Goal: Information Seeking & Learning: Learn about a topic

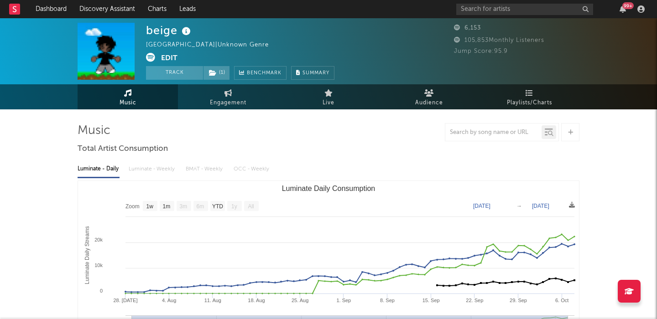
select select "1w"
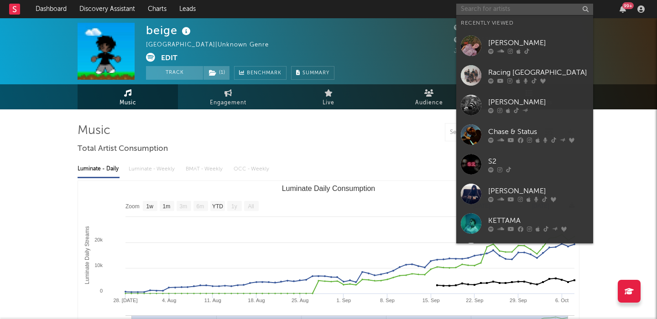
click at [481, 10] on input "text" at bounding box center [524, 9] width 137 height 11
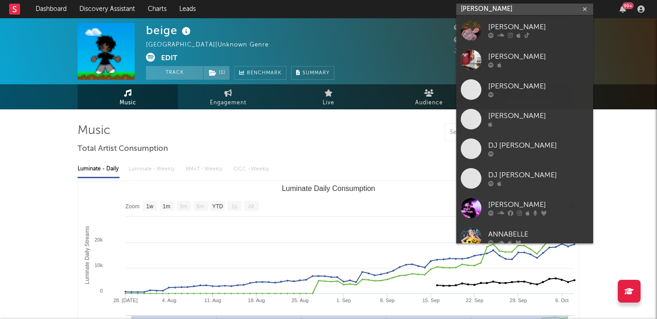
type input "annabelle dinda"
click at [496, 21] on link "[PERSON_NAME]" at bounding box center [524, 31] width 137 height 30
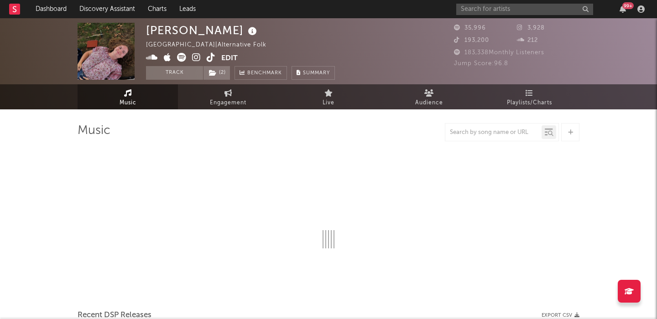
select select "1w"
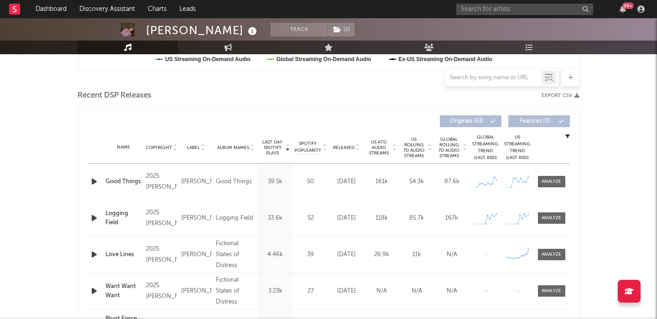
scroll to position [365, 0]
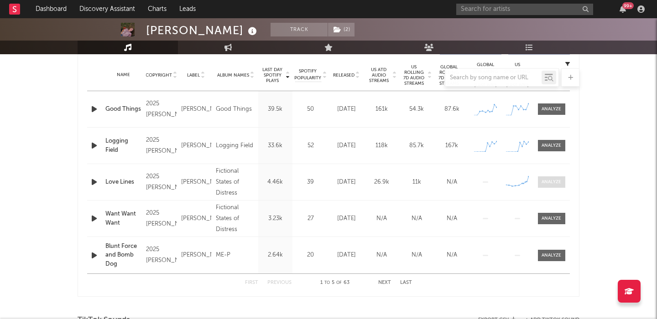
click at [552, 183] on div at bounding box center [552, 182] width 20 height 7
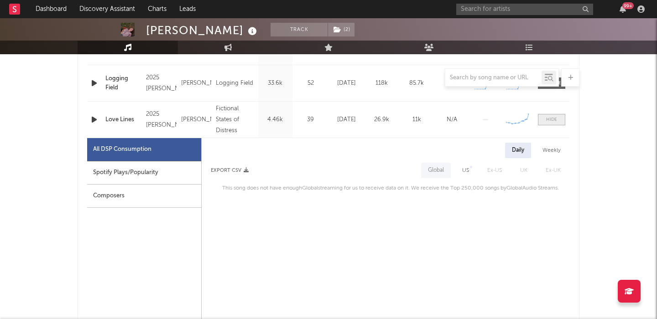
scroll to position [443, 0]
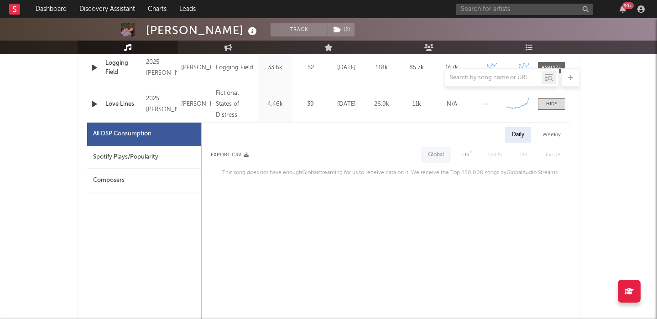
click at [476, 158] on span "US" at bounding box center [465, 155] width 25 height 16
click at [465, 156] on div "US" at bounding box center [465, 155] width 7 height 11
select select "1w"
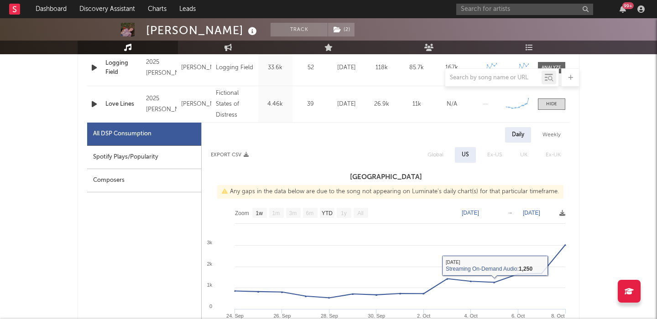
click at [186, 157] on div "Spotify Plays/Popularity" at bounding box center [144, 157] width 114 height 23
select select "1w"
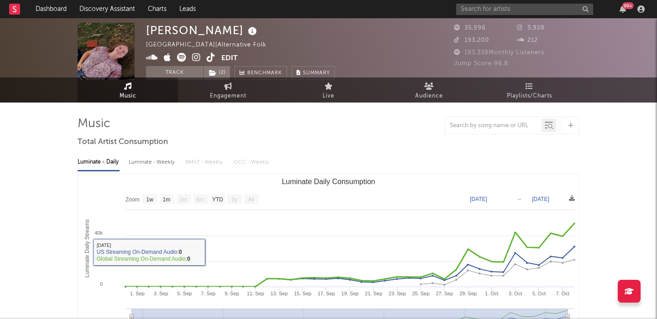
scroll to position [0, 0]
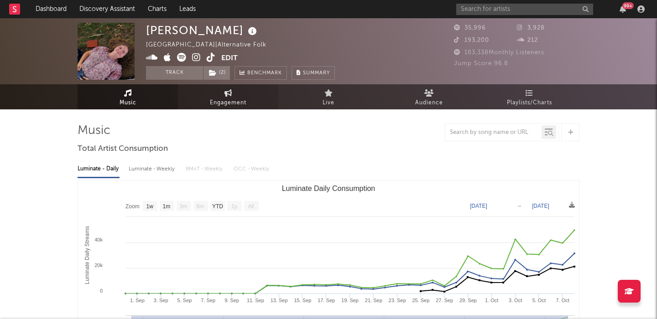
click at [203, 105] on link "Engagement" at bounding box center [228, 96] width 100 height 25
select select "1w"
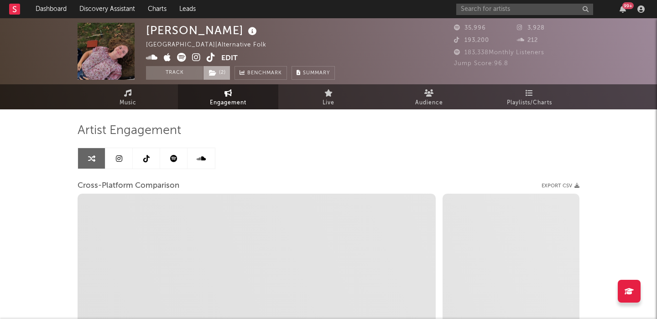
click at [230, 70] on span "( 2 )" at bounding box center [216, 73] width 27 height 14
select select "1m"
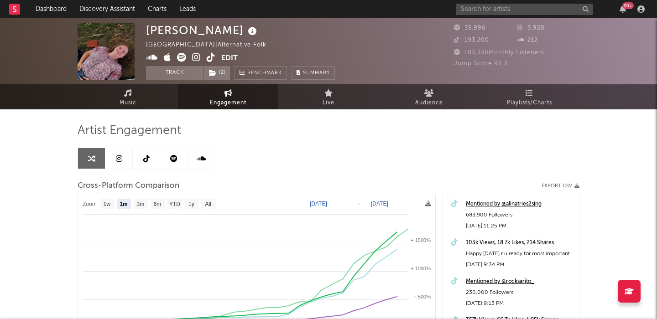
click at [115, 156] on link at bounding box center [118, 158] width 27 height 21
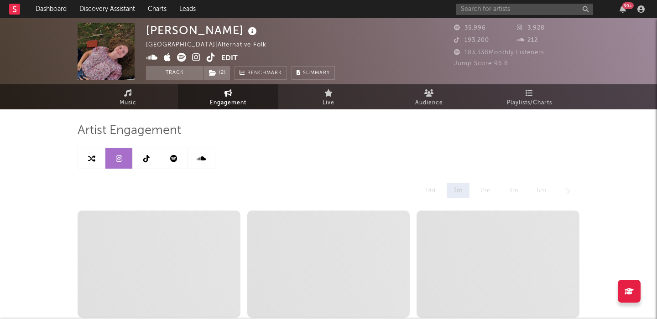
select select "1w"
click at [157, 91] on link "Music" at bounding box center [128, 96] width 100 height 25
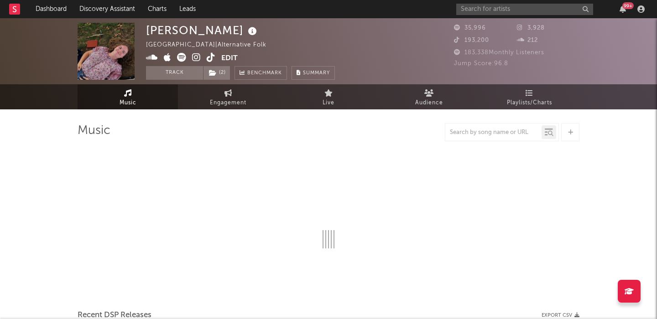
select select "1w"
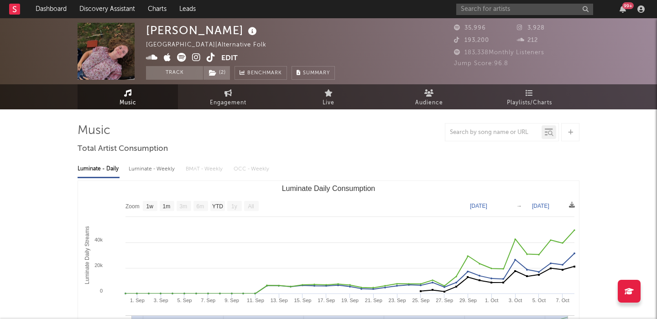
click at [211, 59] on icon at bounding box center [211, 57] width 9 height 9
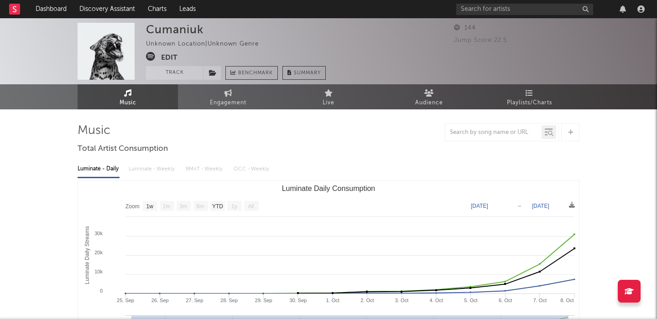
select select "1w"
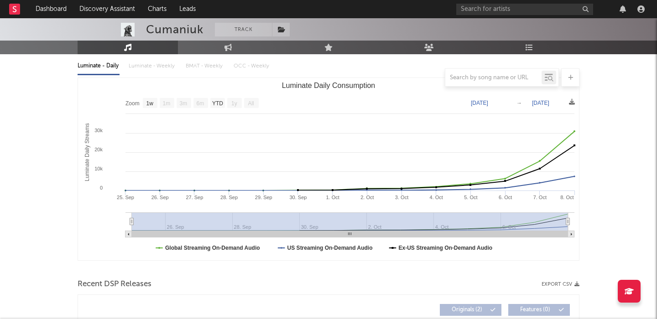
scroll to position [276, 0]
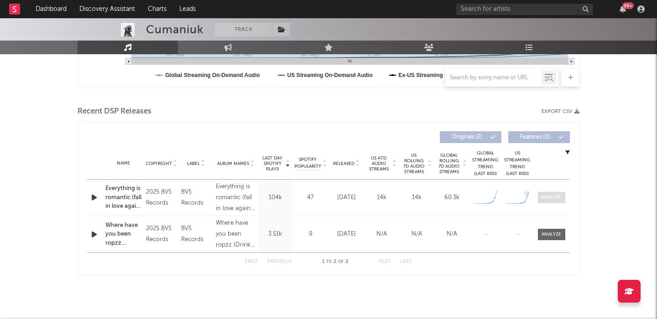
click at [553, 197] on div at bounding box center [552, 197] width 20 height 7
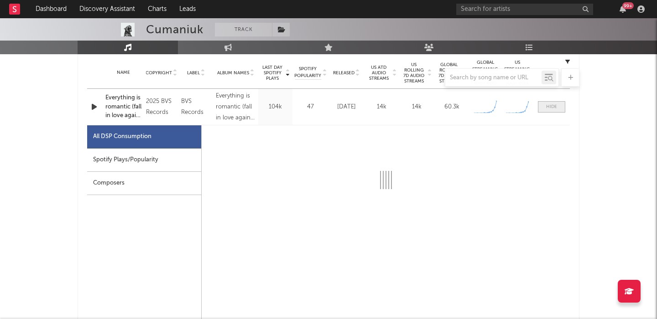
select select "1w"
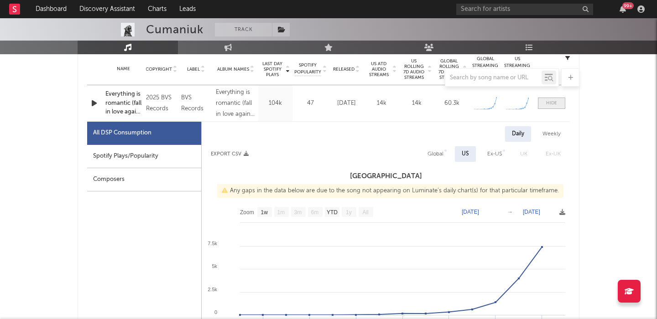
scroll to position [371, 0]
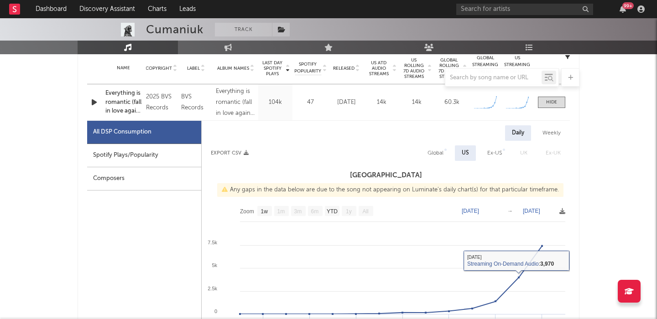
click at [428, 154] on div "Global" at bounding box center [436, 154] width 30 height 16
select select "1w"
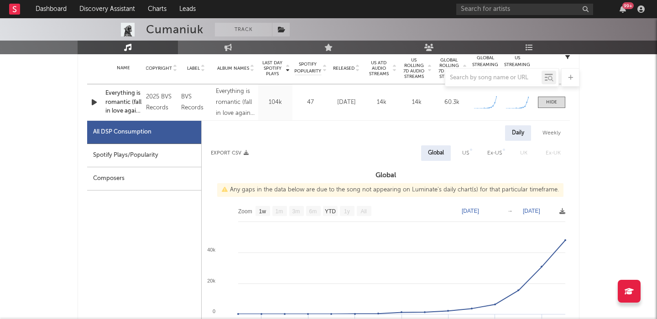
click at [94, 100] on icon "button" at bounding box center [94, 102] width 10 height 11
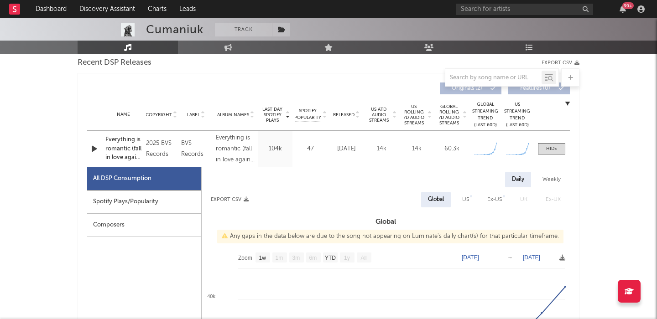
scroll to position [295, 0]
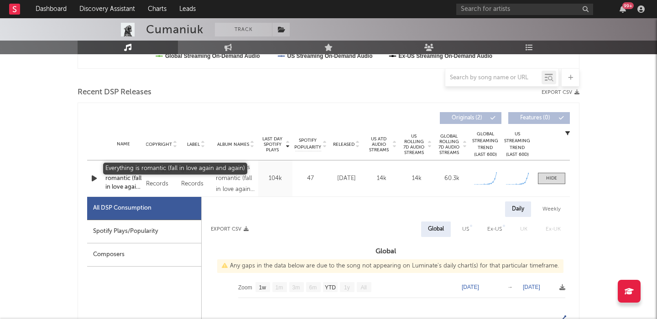
click at [115, 184] on div "Everything is romantic (fall in love again and again)" at bounding box center [123, 178] width 36 height 27
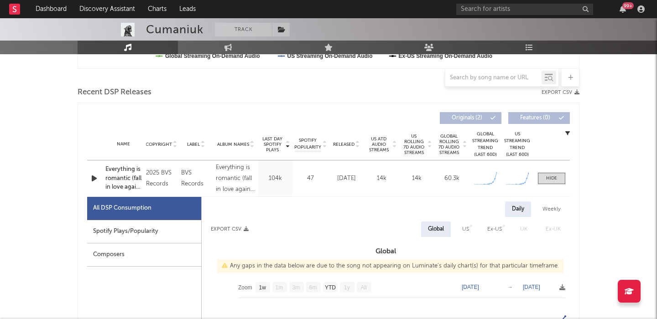
click at [191, 27] on div "Cumaniuk" at bounding box center [174, 30] width 57 height 14
copy div "Cumaniuk"
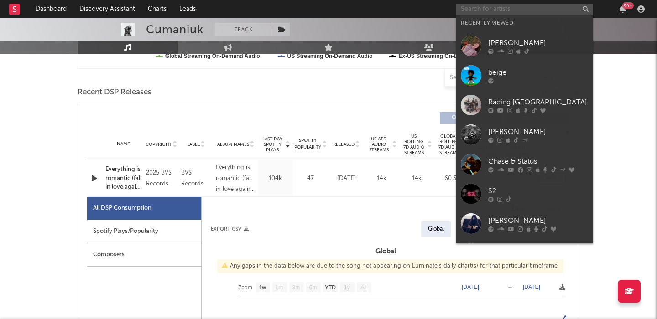
click at [507, 12] on input "text" at bounding box center [524, 9] width 137 height 11
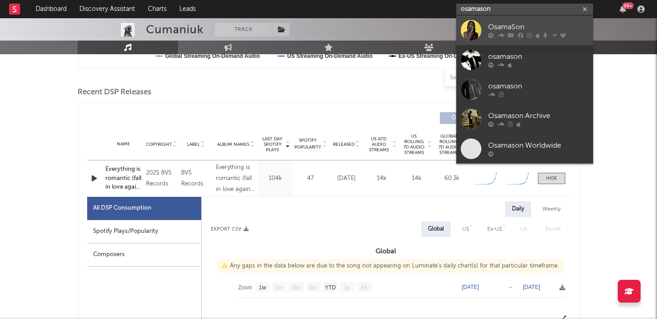
type input "osamason"
click at [541, 21] on link "OsamaSon" at bounding box center [524, 31] width 137 height 30
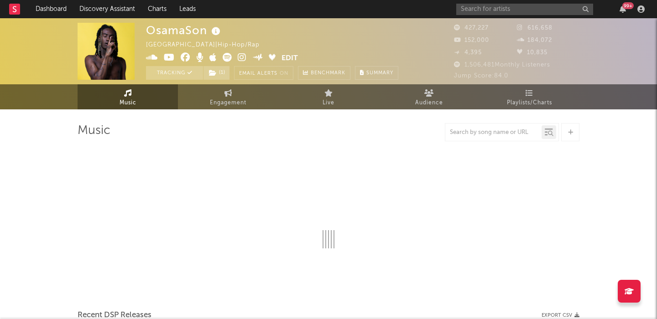
select select "6m"
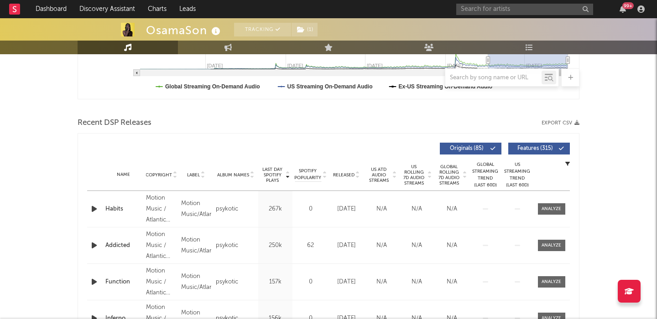
scroll to position [275, 0]
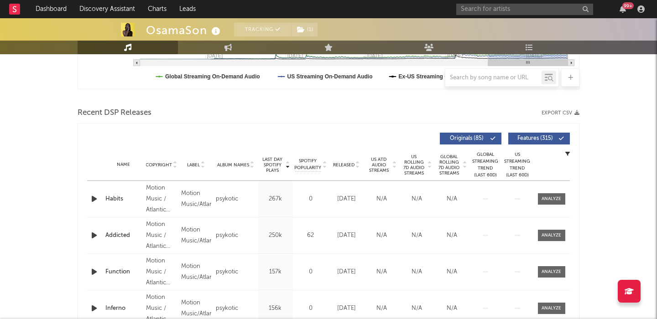
click at [415, 170] on span "US Rolling 7D Audio Streams" at bounding box center [414, 165] width 25 height 22
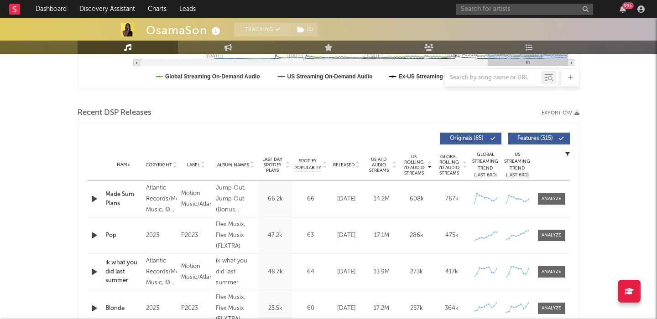
click at [538, 136] on span "Features ( 315 )" at bounding box center [535, 138] width 42 height 5
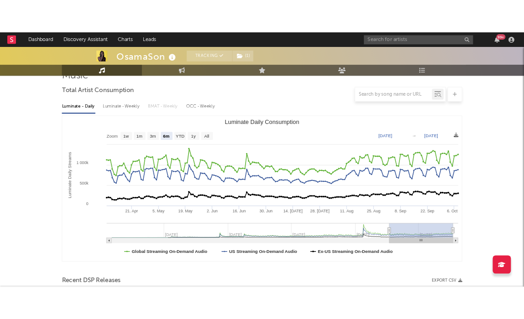
scroll to position [16, 0]
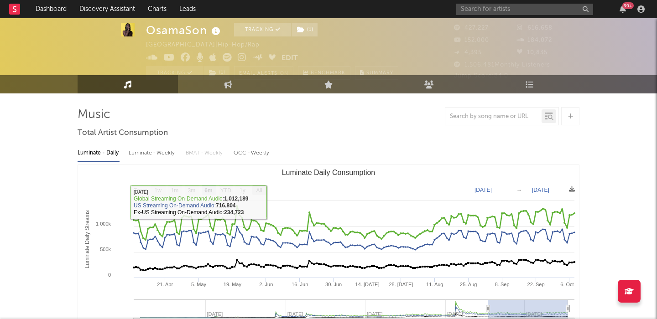
click at [258, 188] on text "All" at bounding box center [259, 191] width 6 height 6
select select "All"
type input "[DATE]"
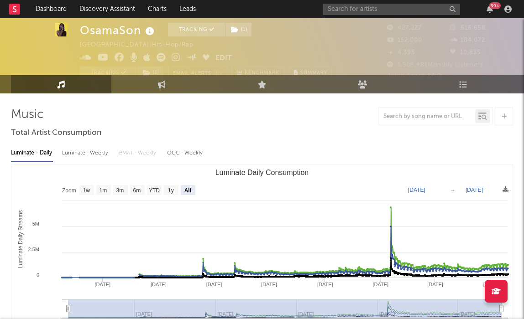
click at [330, 145] on div "Luminate - Daily Luminate - Weekly BMAT - Weekly OCC - Weekly Zoom 1w 1m 3m 6m …" at bounding box center [262, 245] width 502 height 209
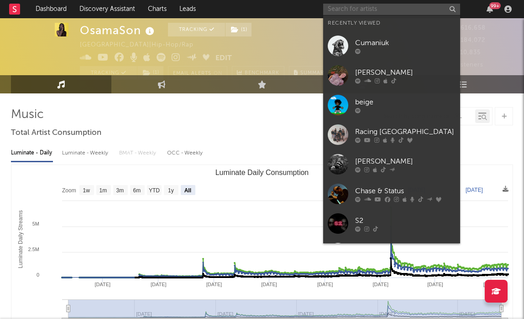
click at [382, 9] on input "text" at bounding box center [391, 9] width 137 height 11
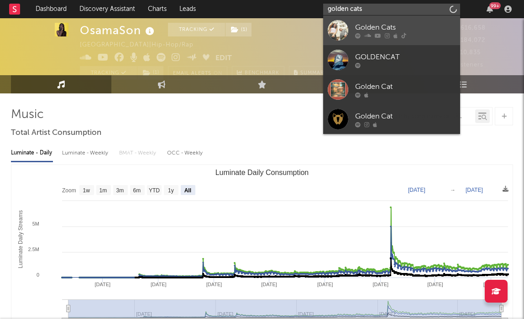
type input "golden cats"
click at [421, 26] on div "Golden Cats" at bounding box center [405, 27] width 100 height 11
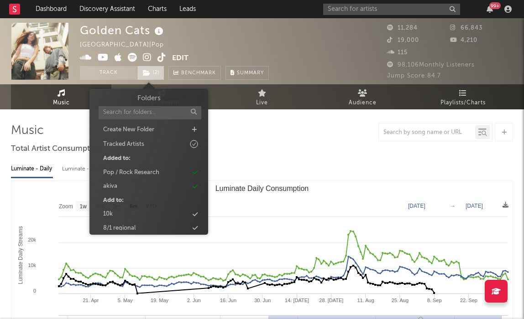
click at [151, 76] on span "( 2 )" at bounding box center [150, 73] width 27 height 14
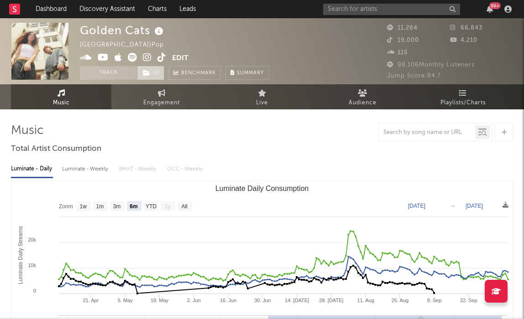
click at [152, 74] on span "( 2 )" at bounding box center [150, 73] width 27 height 14
click at [184, 209] on text "All" at bounding box center [184, 207] width 6 height 6
select select "All"
type input "[DATE]"
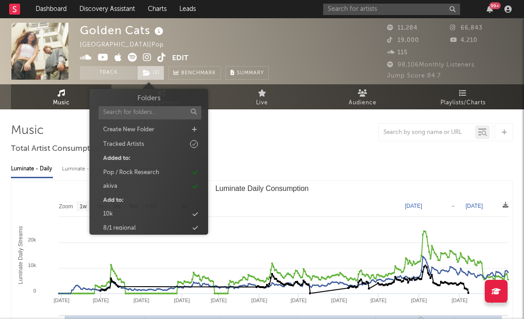
click at [156, 70] on span "( 2 )" at bounding box center [150, 73] width 27 height 14
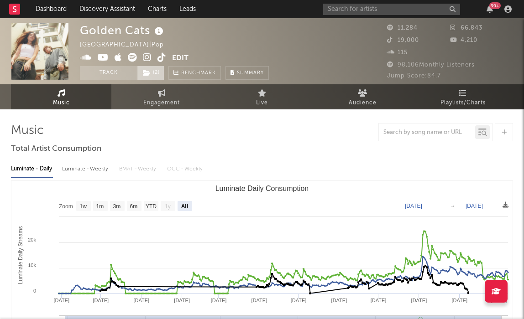
click at [156, 70] on span "( 2 )" at bounding box center [150, 73] width 27 height 14
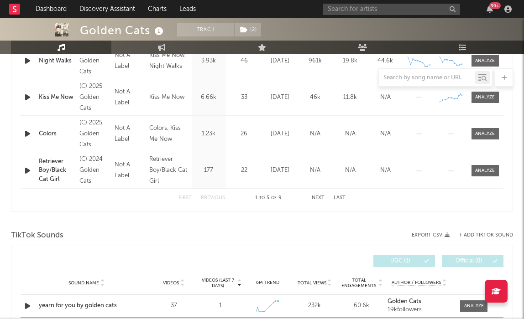
scroll to position [344, 0]
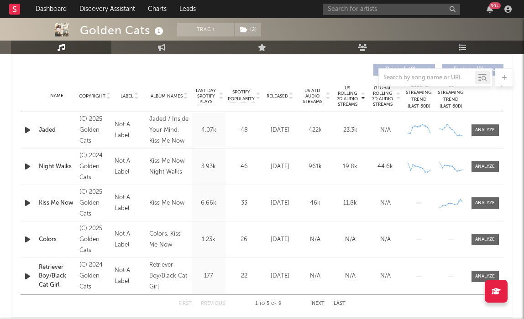
click at [276, 97] on span "Released" at bounding box center [276, 96] width 21 height 5
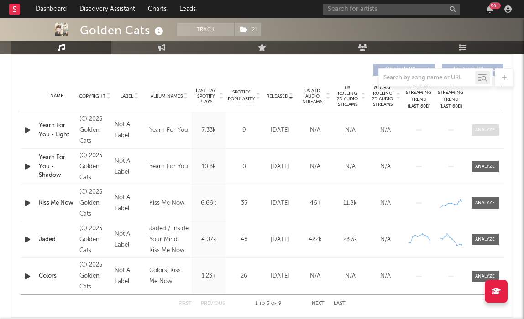
click at [476, 133] on div at bounding box center [485, 130] width 20 height 7
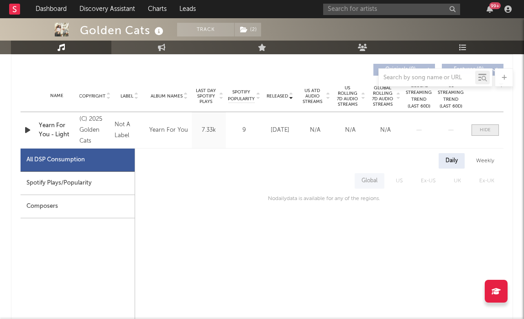
click at [476, 134] on span at bounding box center [484, 130] width 27 height 11
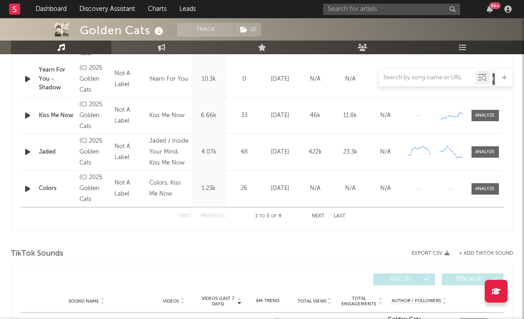
scroll to position [600, 0]
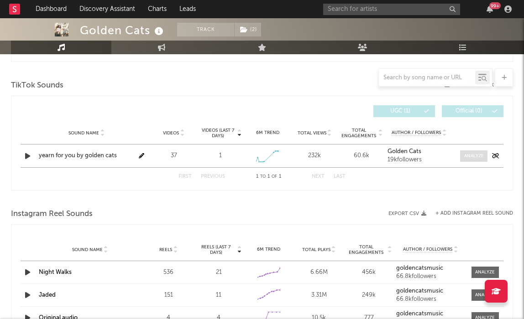
click at [470, 160] on span at bounding box center [473, 156] width 27 height 11
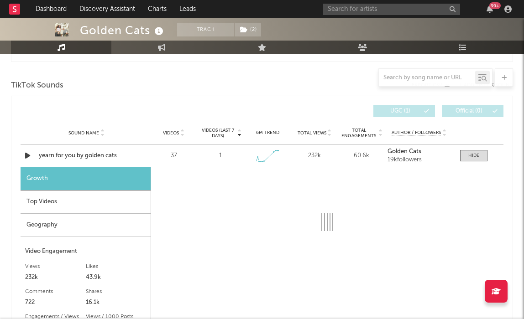
select select "1w"
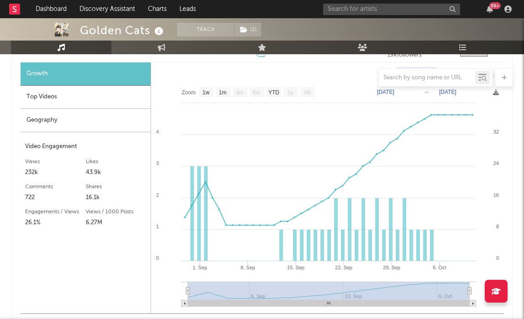
scroll to position [705, 0]
